Goal: Task Accomplishment & Management: Manage account settings

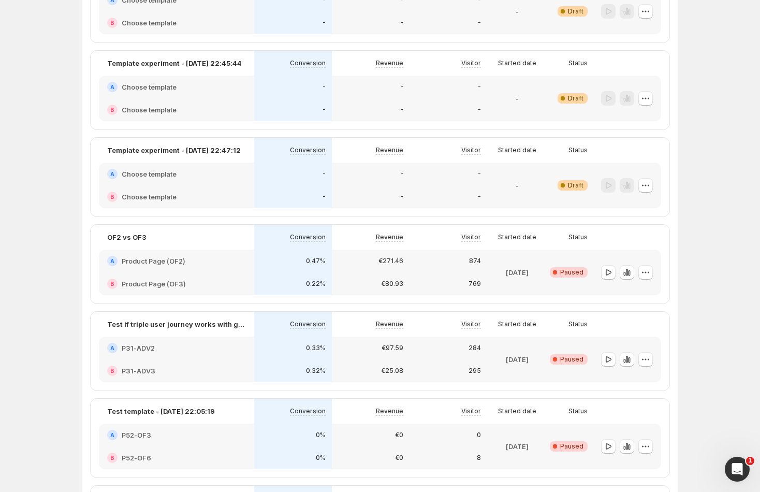
scroll to position [904, 0]
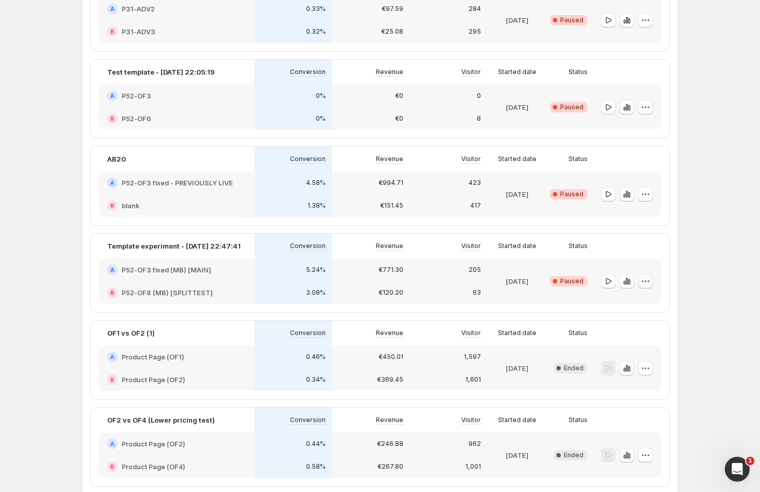
click at [649, 281] on icon "button" at bounding box center [646, 281] width 10 height 10
click at [658, 341] on span "End experiment" at bounding box center [653, 337] width 50 height 10
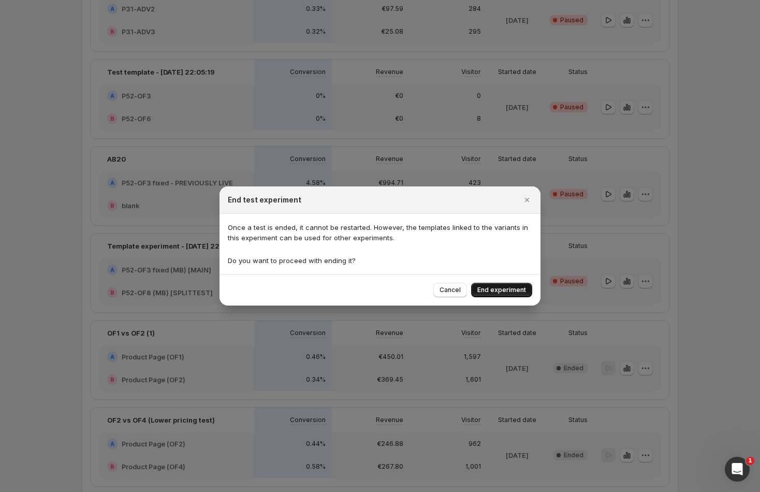
click at [527, 297] on button "End experiment" at bounding box center [501, 290] width 61 height 15
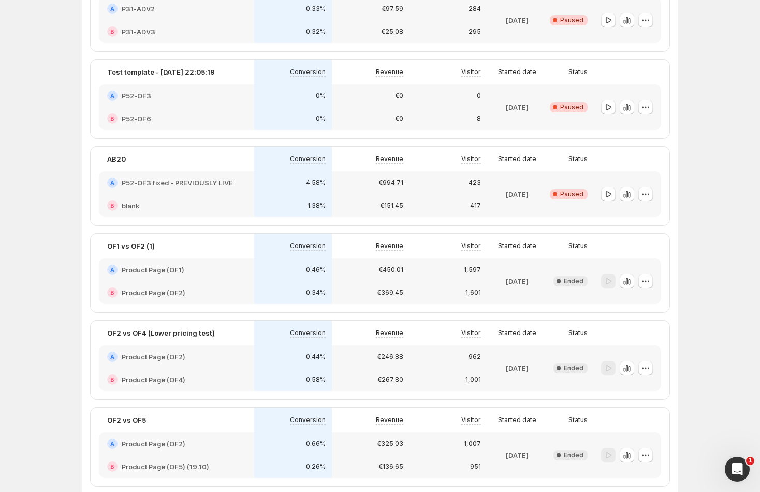
scroll to position [448, 0]
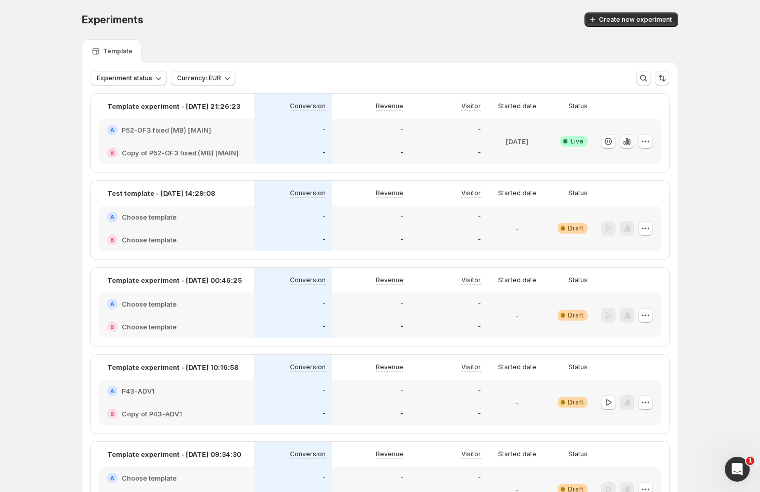
click at [628, 141] on icon "button" at bounding box center [627, 141] width 10 height 10
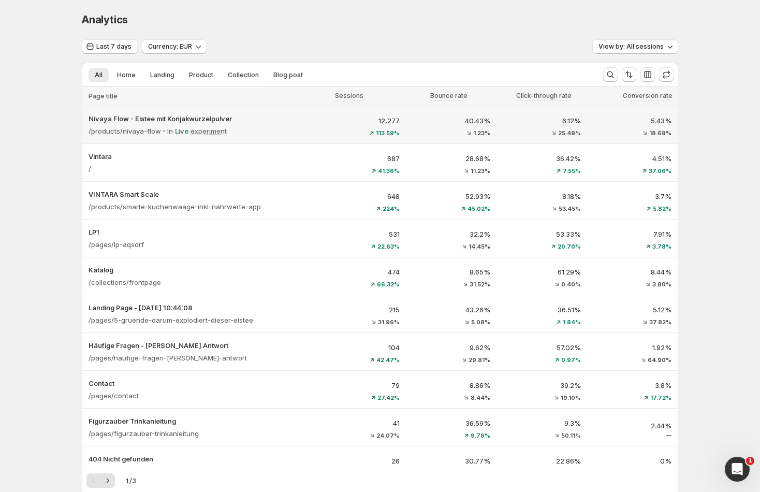
click at [280, 129] on div "/products/nivaya-flow In Live experiment" at bounding box center [199, 131] width 221 height 15
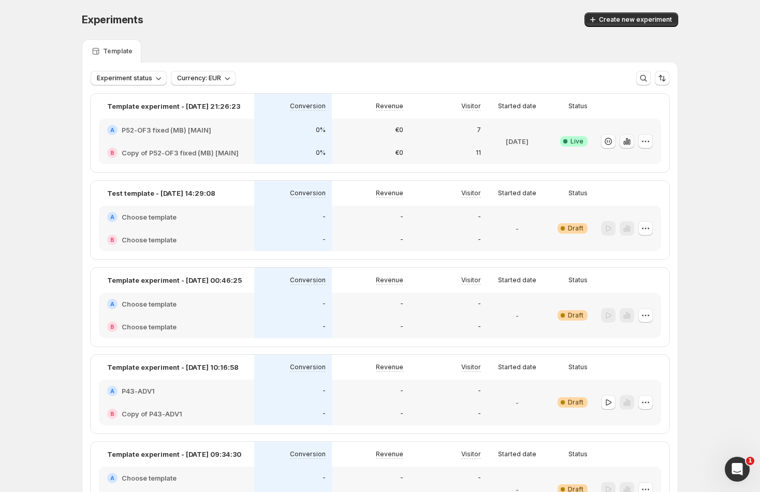
click at [631, 146] on icon "button" at bounding box center [627, 141] width 10 height 10
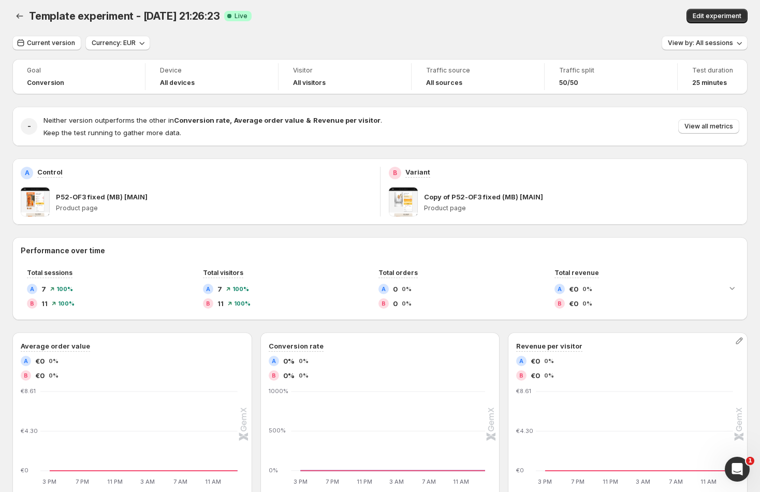
scroll to position [3, 0]
click at [713, 48] on button "View by: All sessions" at bounding box center [705, 43] width 86 height 15
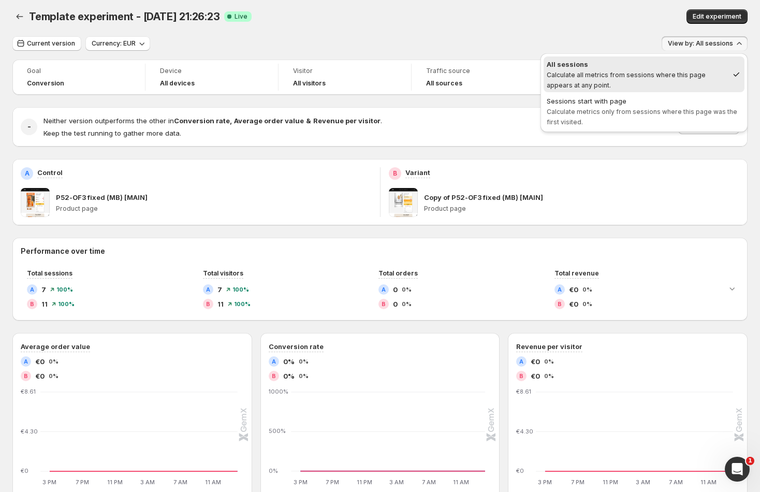
click at [718, 43] on span "View by: All sessions" at bounding box center [700, 43] width 65 height 8
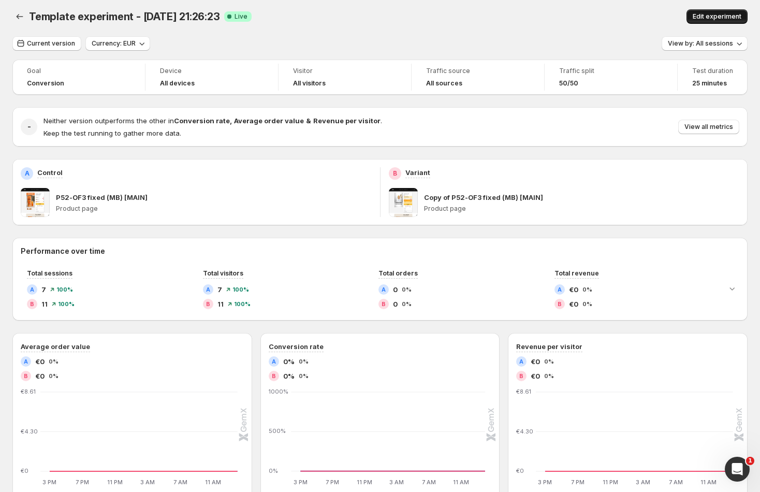
click at [721, 16] on span "Edit experiment" at bounding box center [717, 16] width 49 height 8
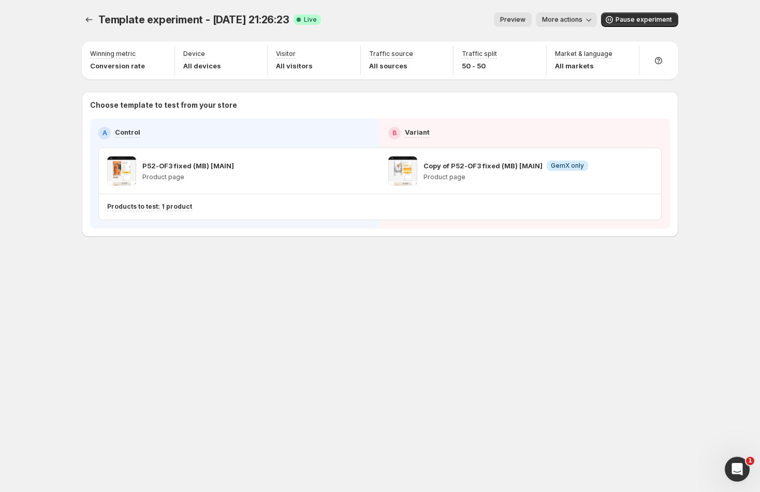
click at [547, 13] on button "More actions" at bounding box center [566, 19] width 61 height 15
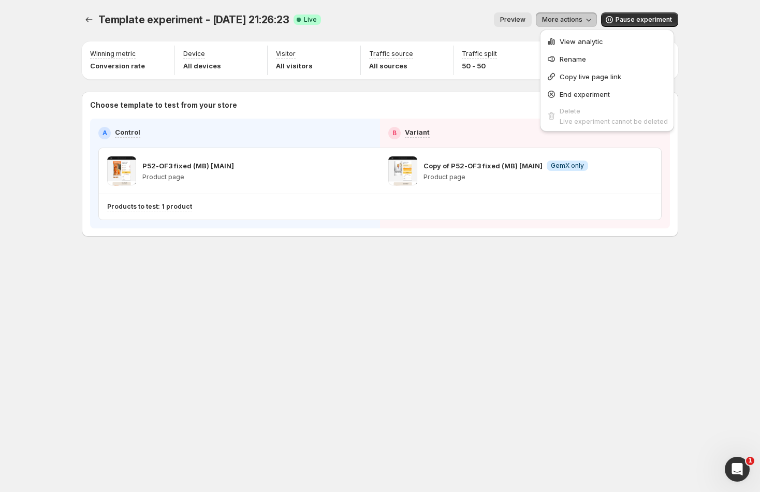
click at [575, 20] on span "More actions" at bounding box center [562, 20] width 40 height 8
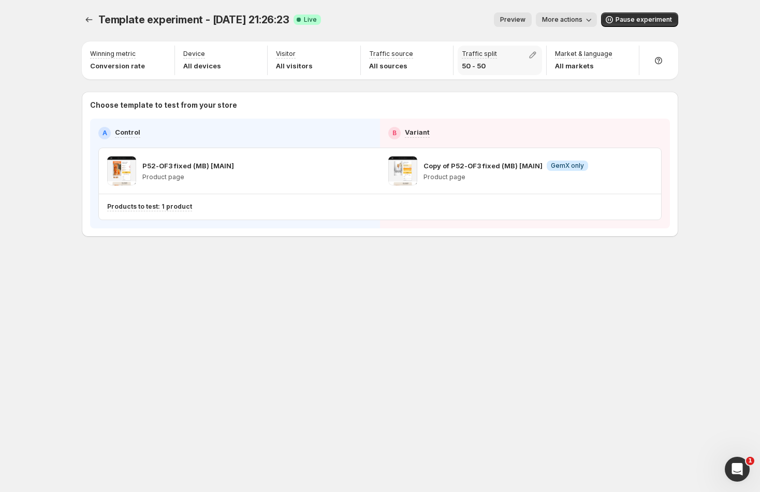
click at [483, 70] on p "50 - 50" at bounding box center [479, 66] width 35 height 10
click at [488, 65] on p "50 - 50" at bounding box center [479, 66] width 35 height 10
click at [538, 52] on icon "button" at bounding box center [533, 55] width 10 height 10
click at [540, 80] on input "range" at bounding box center [536, 77] width 149 height 15
click at [505, 89] on p "53 %" at bounding box center [507, 86] width 17 height 10
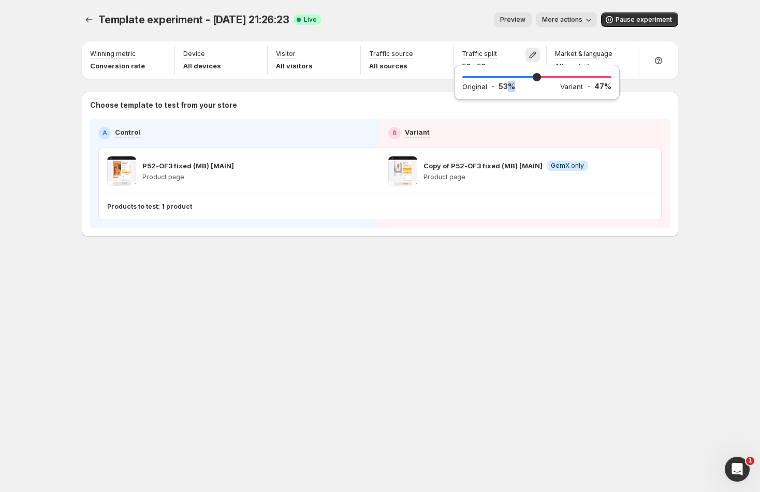
click at [505, 89] on p "53 %" at bounding box center [507, 86] width 17 height 10
drag, startPoint x: 550, startPoint y: 82, endPoint x: 574, endPoint y: 79, distance: 24.5
type input "**"
click at [574, 78] on input "range" at bounding box center [536, 77] width 149 height 15
click at [537, 51] on icon "button" at bounding box center [533, 55] width 10 height 10
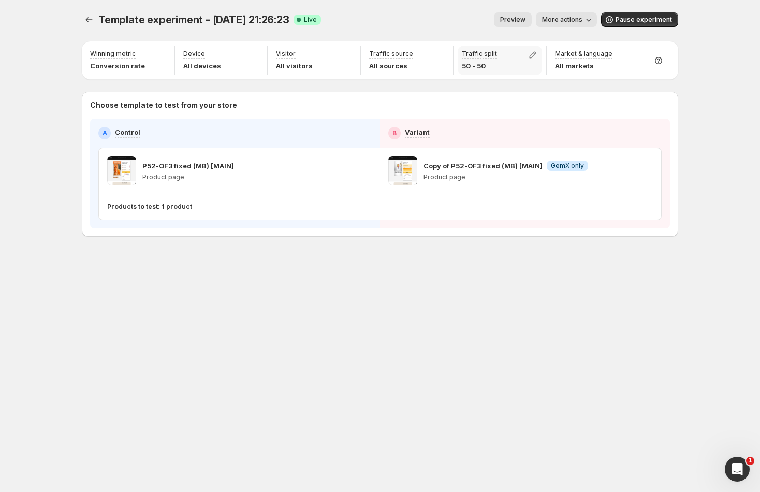
click at [526, 57] on div "Traffic split 50 - 50" at bounding box center [500, 61] width 84 height 30
click at [538, 55] on icon "button" at bounding box center [533, 55] width 10 height 10
click at [538, 77] on input "range" at bounding box center [536, 77] width 149 height 15
click at [538, 37] on div "Template experiment - Oct 13, 21:26:23. This page is ready Template experiment …" at bounding box center [380, 19] width 597 height 39
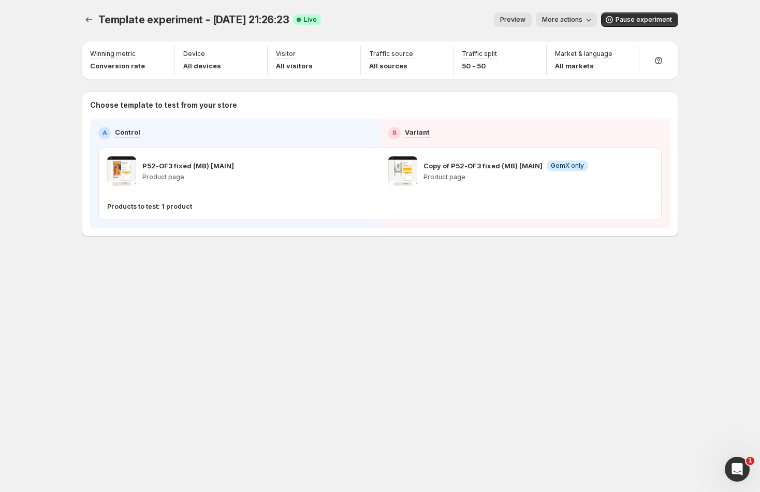
click at [572, 22] on span "More actions" at bounding box center [562, 20] width 40 height 8
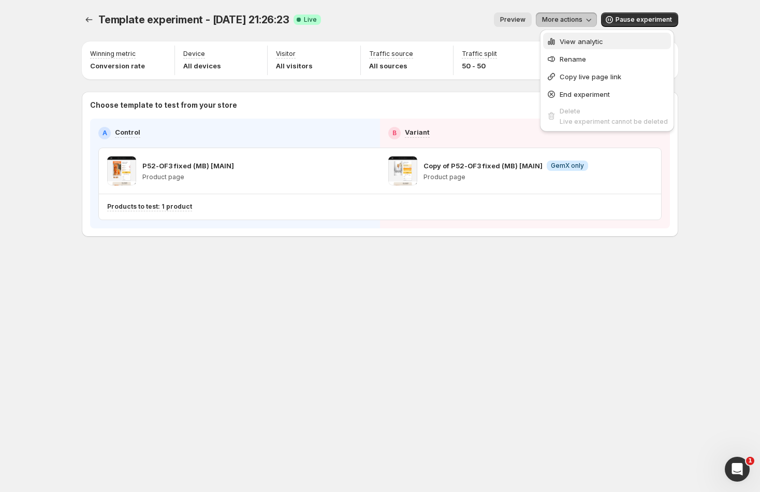
click at [580, 40] on span "View analytic" at bounding box center [582, 41] width 44 height 8
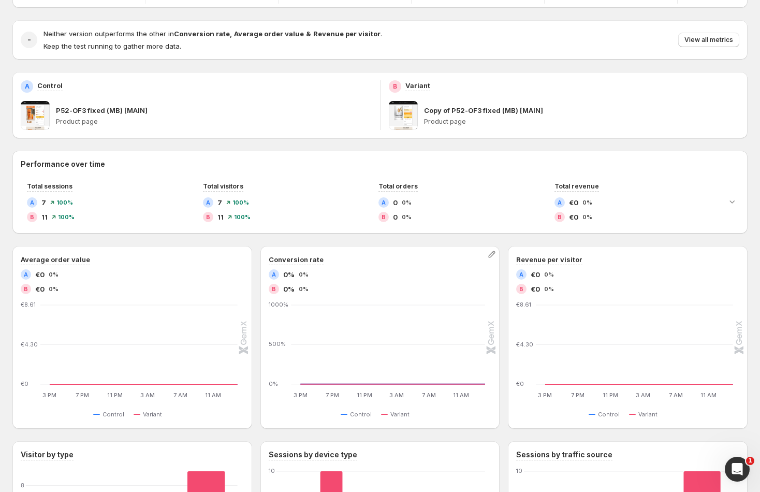
scroll to position [50, 0]
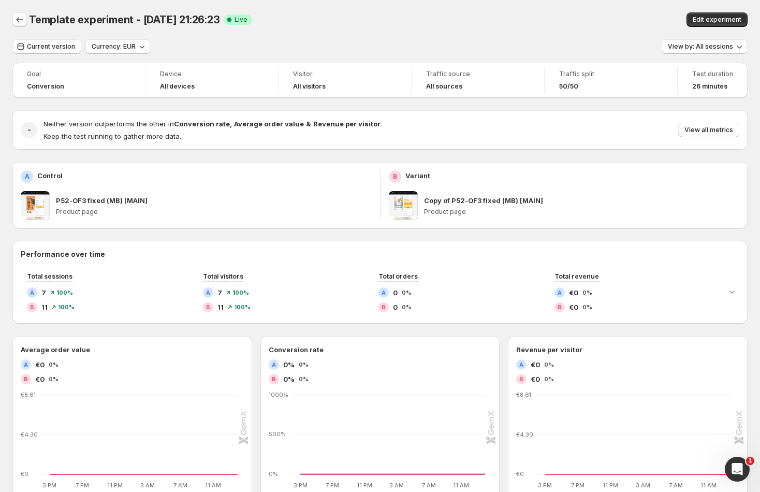
click at [24, 19] on icon "Back" at bounding box center [20, 20] width 10 height 10
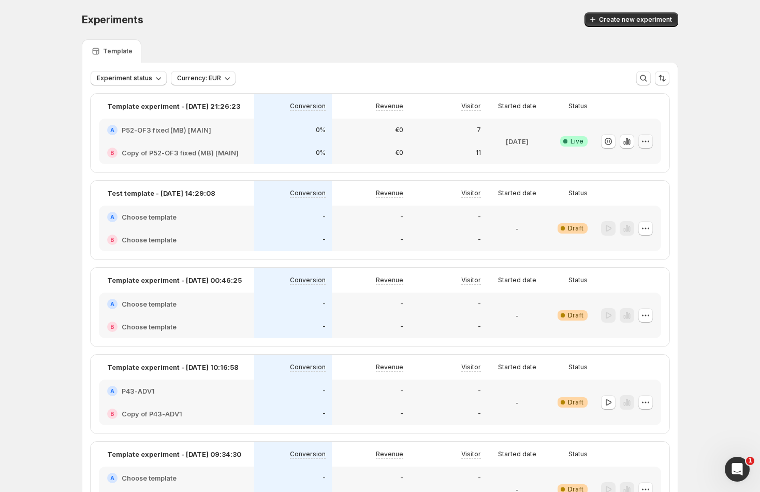
click at [648, 143] on icon "button" at bounding box center [646, 141] width 10 height 10
click at [634, 143] on button "button" at bounding box center [627, 141] width 15 height 15
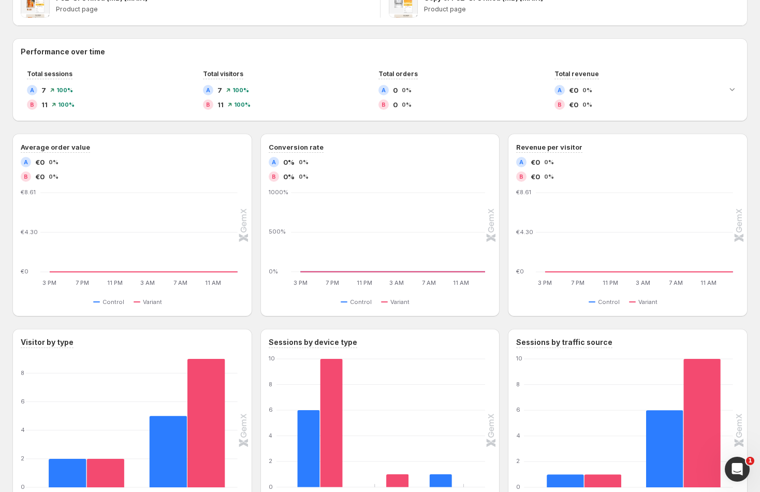
scroll to position [208, 0]
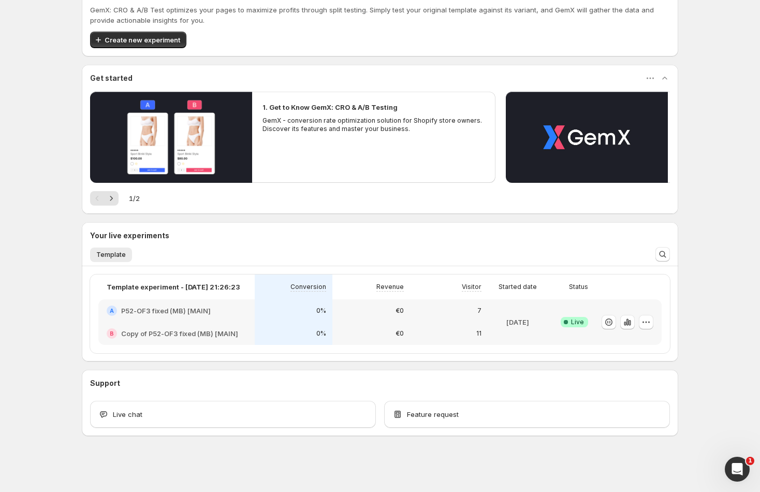
click at [472, 320] on div "7" at bounding box center [449, 310] width 78 height 23
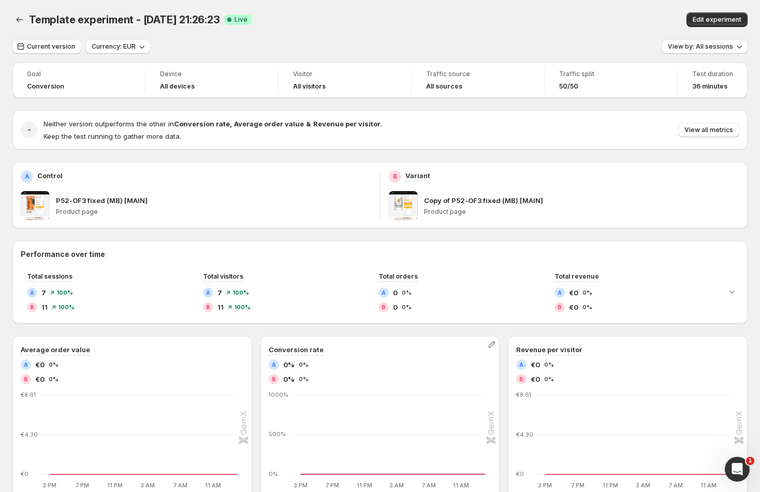
scroll to position [31, 0]
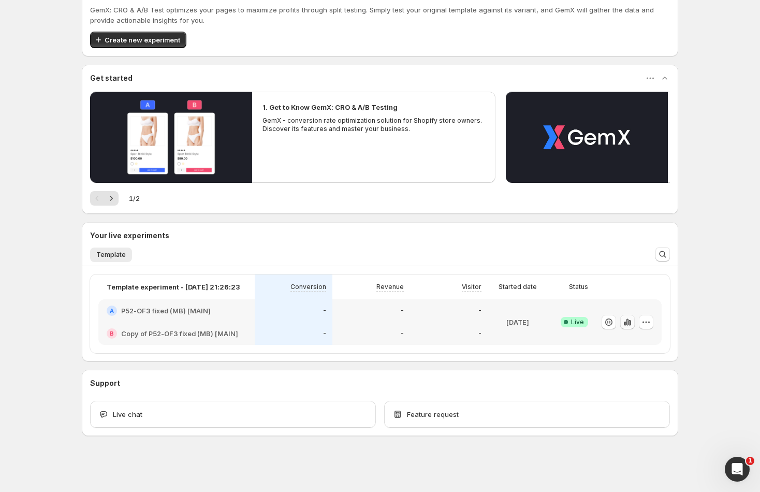
click at [626, 324] on icon "button" at bounding box center [625, 324] width 2 height 4
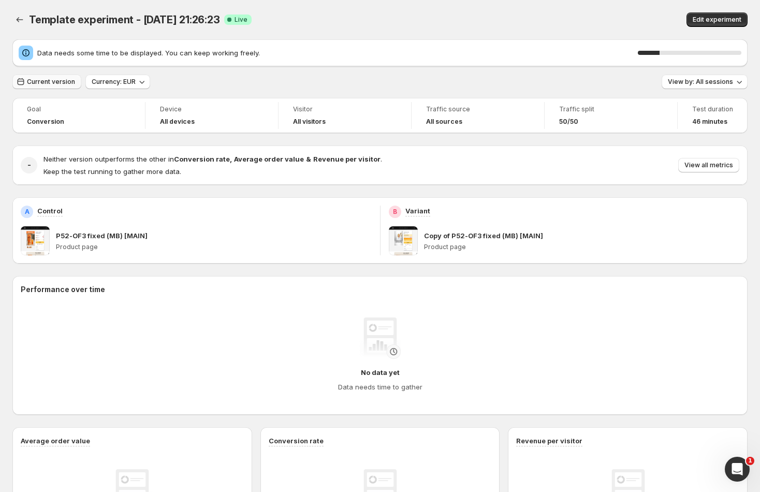
click at [65, 82] on span "Current version" at bounding box center [51, 82] width 48 height 8
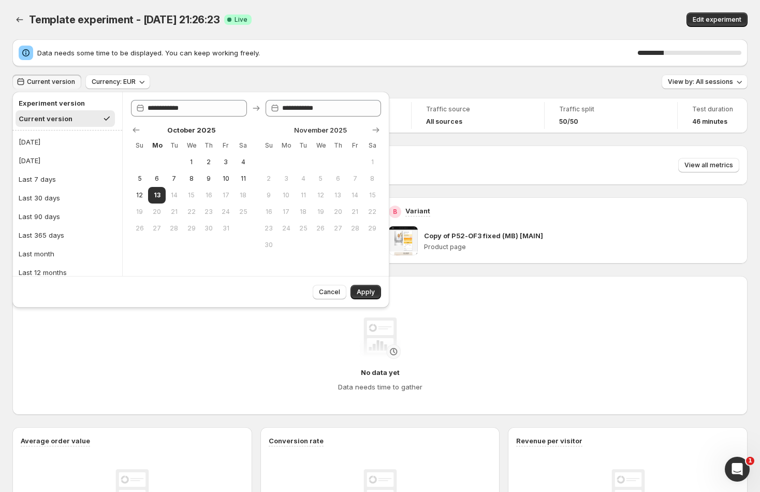
click at [65, 82] on span "Current version" at bounding box center [51, 82] width 48 height 8
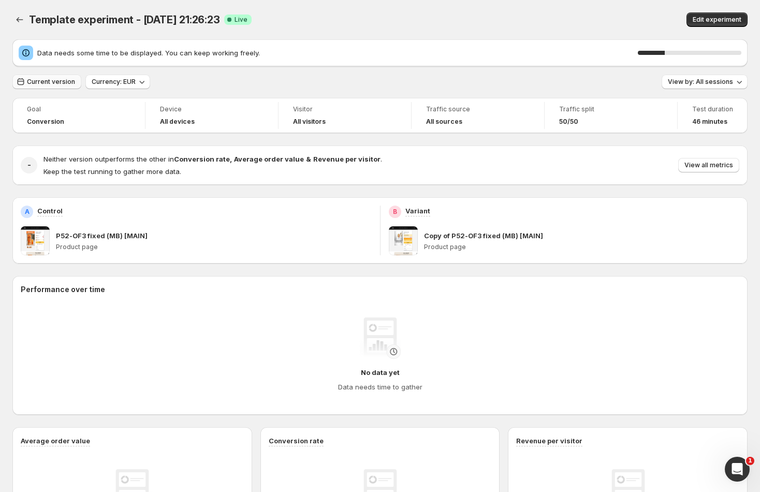
click at [48, 80] on span "Current version" at bounding box center [51, 82] width 48 height 8
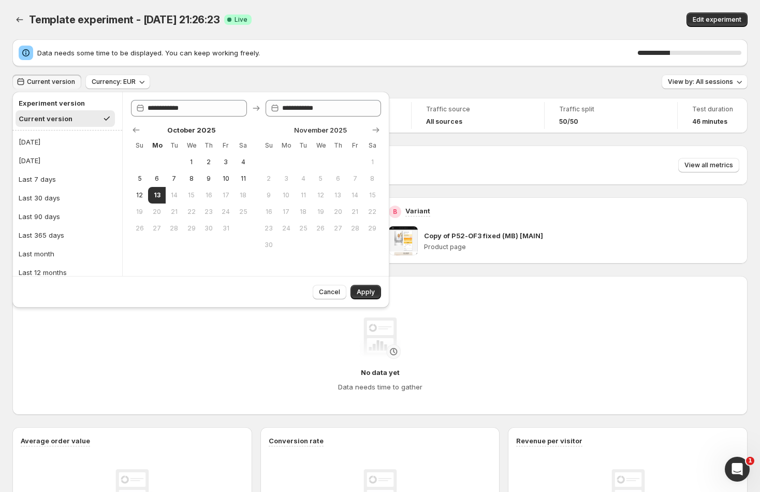
click at [200, 70] on div "Data needs some time to be displayed. You can keep working freely. 31 % Current…" at bounding box center [379, 378] width 735 height 679
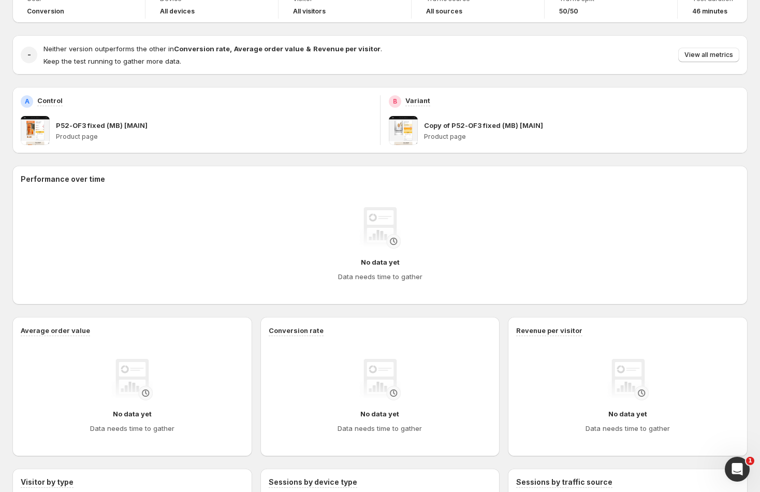
scroll to position [139, 0]
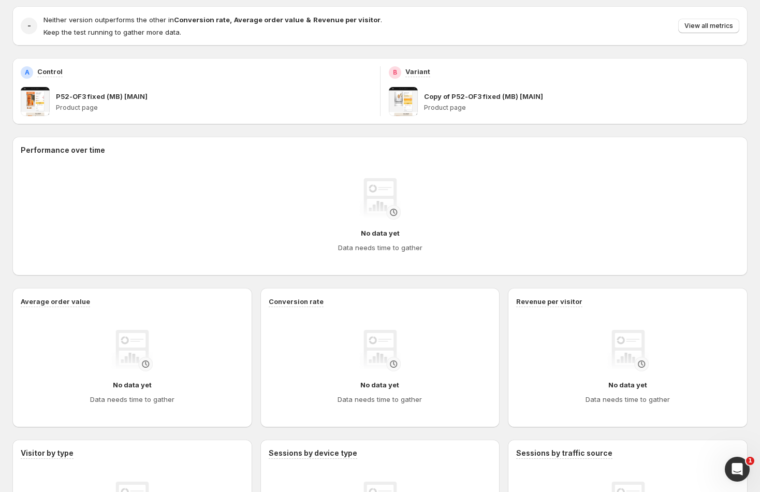
click at [453, 99] on p "Copy of P52-OF3 fixed (MB) [MAIN]" at bounding box center [483, 96] width 119 height 10
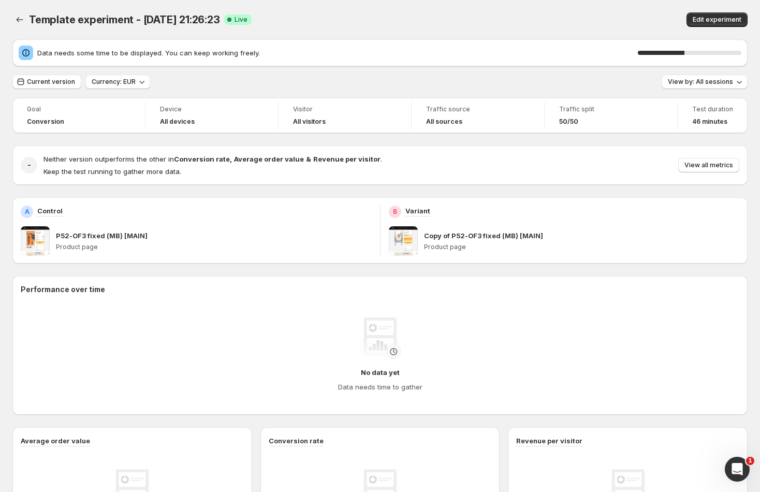
scroll to position [31, 0]
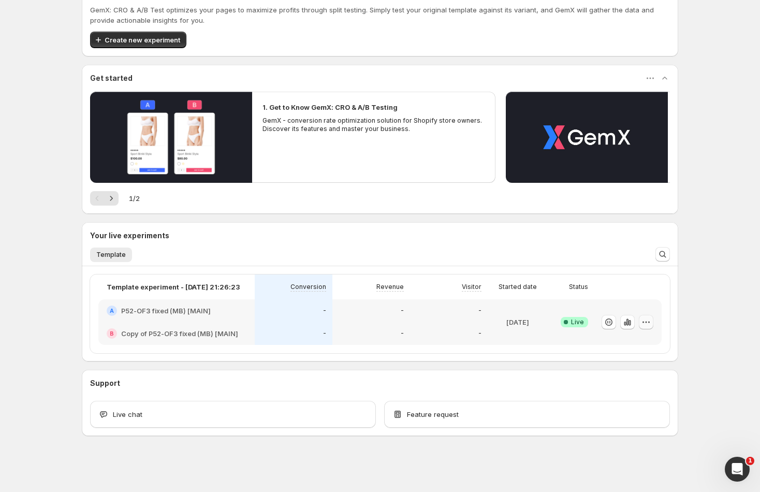
click at [649, 319] on icon "button" at bounding box center [646, 322] width 10 height 10
click at [171, 301] on div "A P52-OF3 fixed (MB) [MAIN]" at bounding box center [176, 310] width 156 height 23
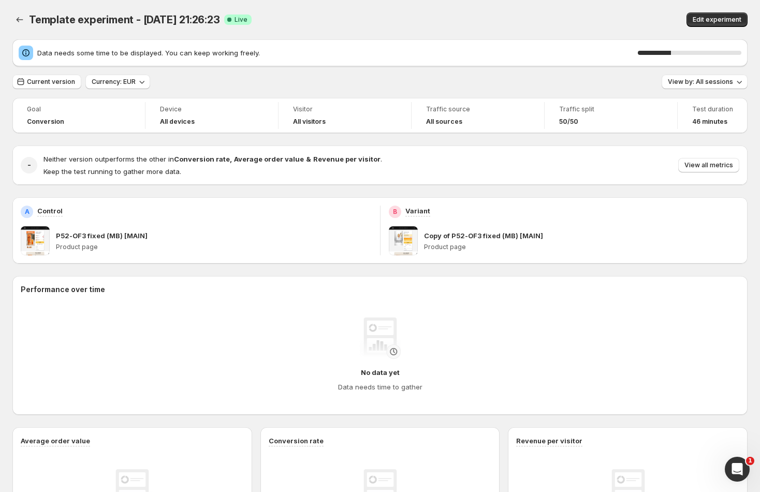
click at [403, 243] on span at bounding box center [403, 240] width 29 height 29
click at [475, 229] on div "Copy of P52-OF3 fixed (MB) [MAIN] Product page" at bounding box center [582, 240] width 316 height 29
click at [474, 231] on p "Copy of P52-OF3 fixed (MB) [MAIN]" at bounding box center [483, 235] width 119 height 10
click at [474, 234] on p "Copy of P52-OF3 fixed (MB) [MAIN]" at bounding box center [483, 235] width 119 height 10
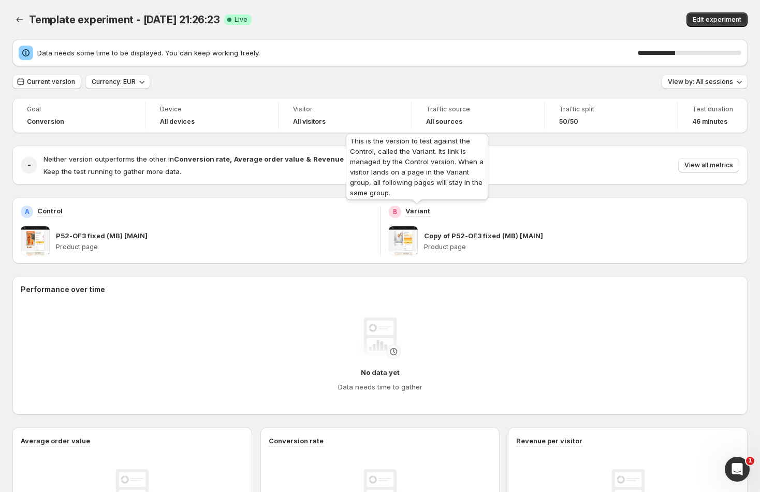
click at [417, 215] on p "Variant" at bounding box center [418, 211] width 25 height 10
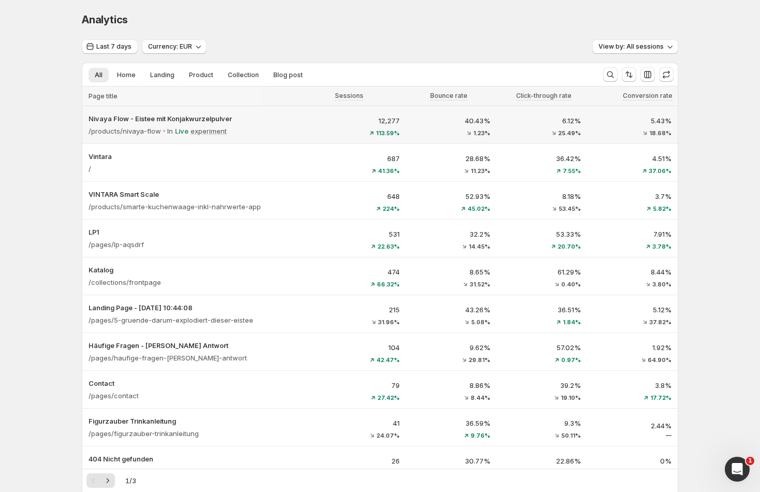
click at [340, 117] on p "12,277" at bounding box center [361, 120] width 78 height 10
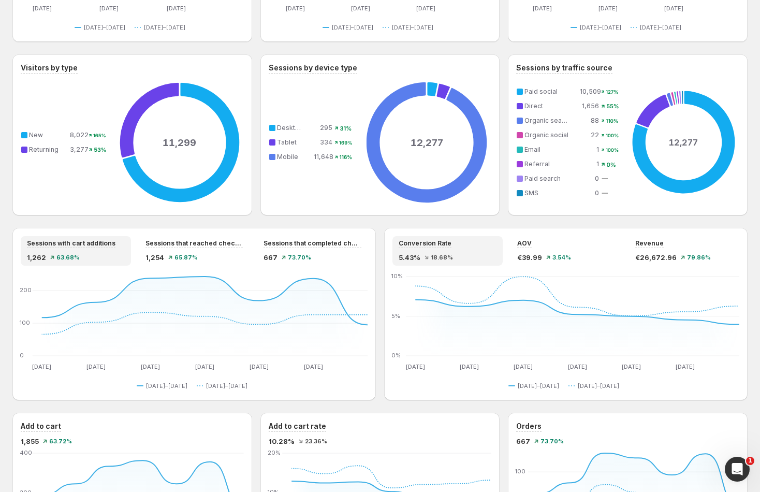
scroll to position [515, 0]
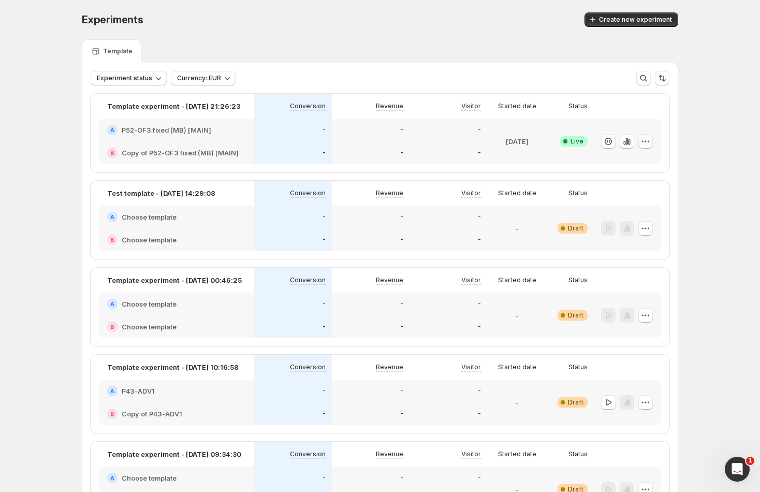
click at [648, 145] on icon "button" at bounding box center [646, 141] width 10 height 10
click at [648, 142] on icon "button" at bounding box center [646, 141] width 10 height 10
click at [204, 108] on p "Template experiment - [DATE] 21:26:23" at bounding box center [173, 106] width 133 height 10
click at [633, 142] on button "button" at bounding box center [627, 141] width 15 height 15
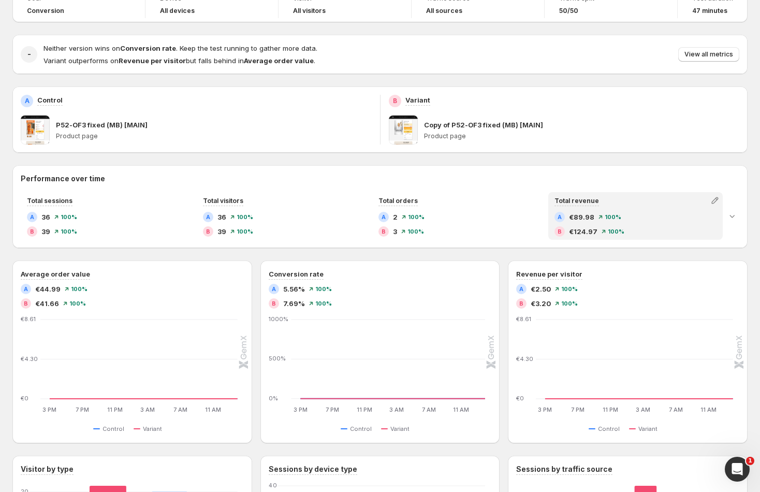
scroll to position [85, 0]
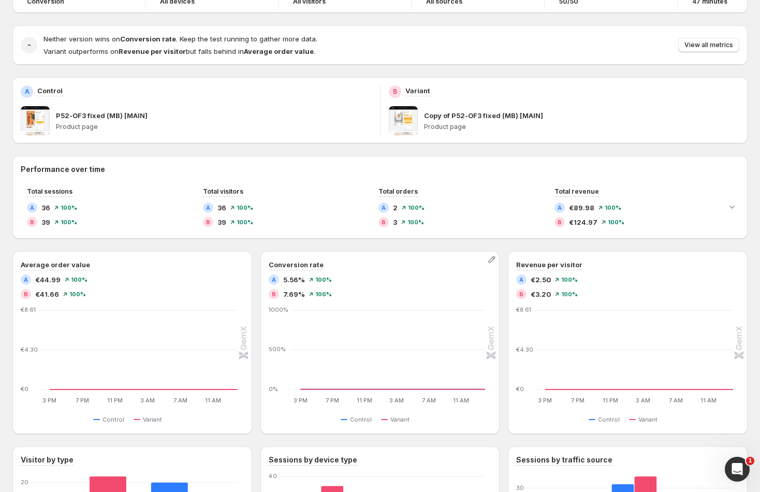
drag, startPoint x: 343, startPoint y: 276, endPoint x: 320, endPoint y: 267, distance: 24.9
click at [337, 276] on div "A 5.56% 100%" at bounding box center [380, 279] width 223 height 10
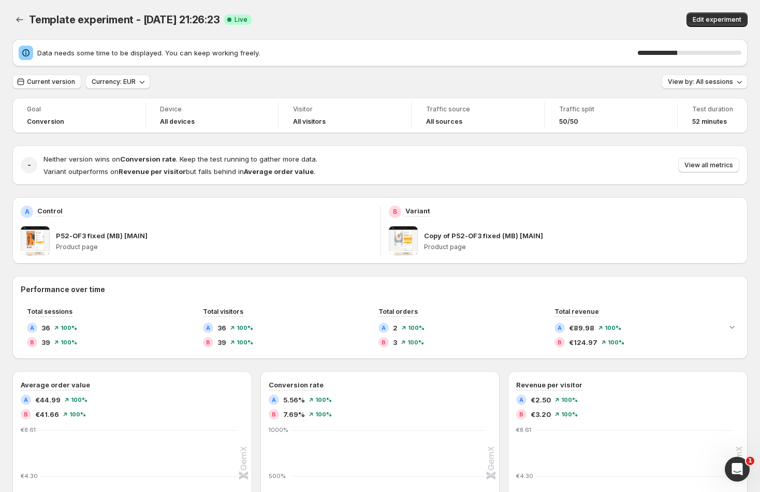
drag, startPoint x: 670, startPoint y: 52, endPoint x: 727, endPoint y: 52, distance: 57.0
click at [728, 52] on div "38 %" at bounding box center [690, 53] width 104 height 4
click at [93, 237] on p "P52-OF3 fixed (MB) [MAIN]" at bounding box center [102, 235] width 92 height 10
